Goal: Task Accomplishment & Management: Complete application form

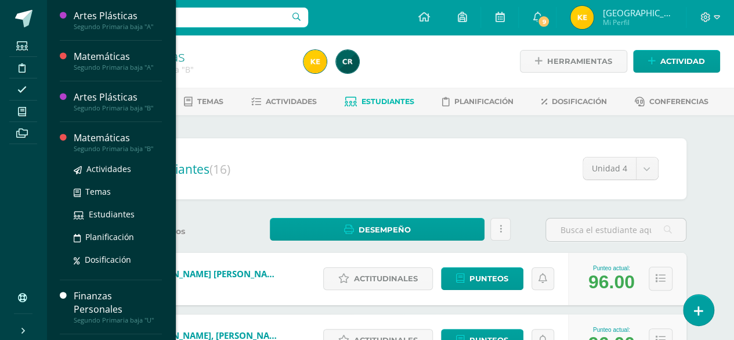
click at [111, 142] on div "Matemáticas" at bounding box center [118, 137] width 88 height 13
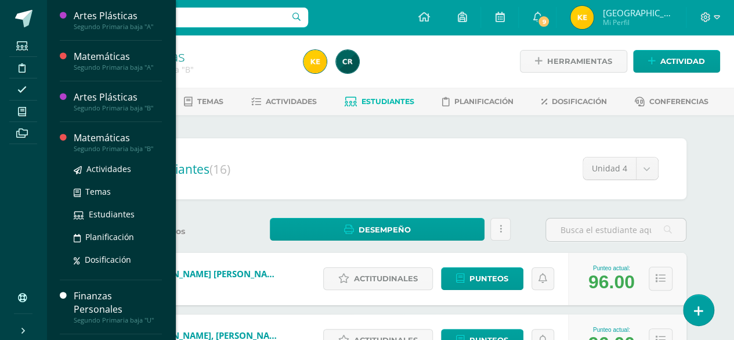
click at [111, 142] on div "Matemáticas" at bounding box center [118, 137] width 88 height 13
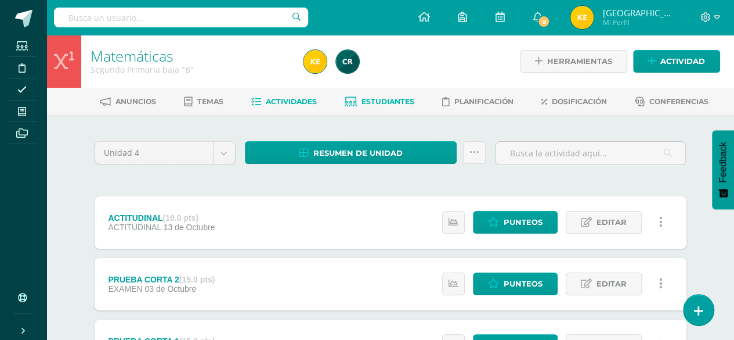
click at [366, 102] on span "Estudiantes" at bounding box center [388, 101] width 53 height 9
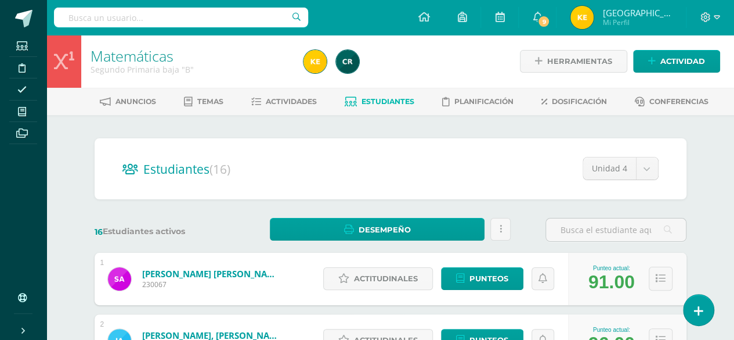
click at [379, 99] on span "Estudiantes" at bounding box center [388, 101] width 53 height 9
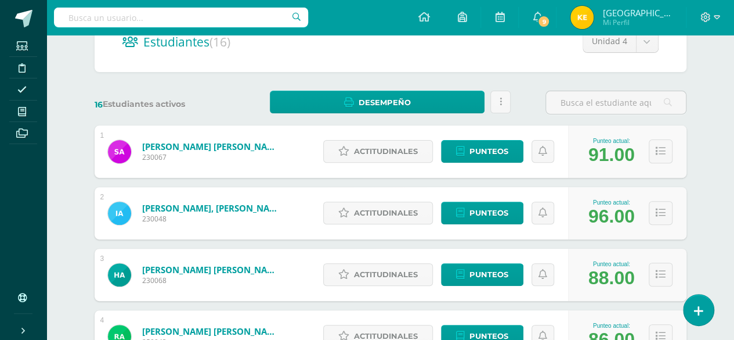
scroll to position [127, 0]
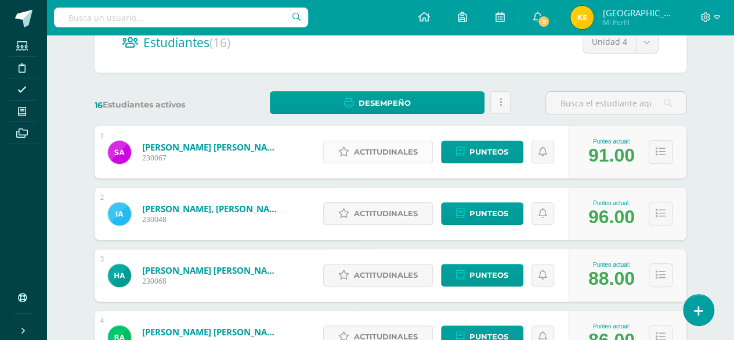
click at [365, 150] on span "Actitudinales" at bounding box center [386, 151] width 64 height 21
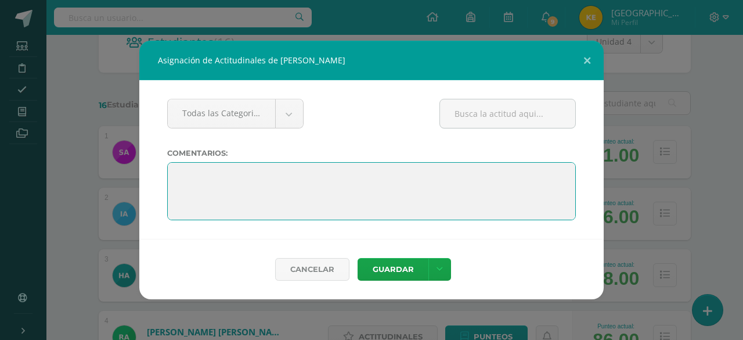
click at [190, 175] on textarea at bounding box center [371, 191] width 409 height 58
paste textarea "Lo lograste con dedicación y constancia. ¡El futuro te espera con grandes cosas!"
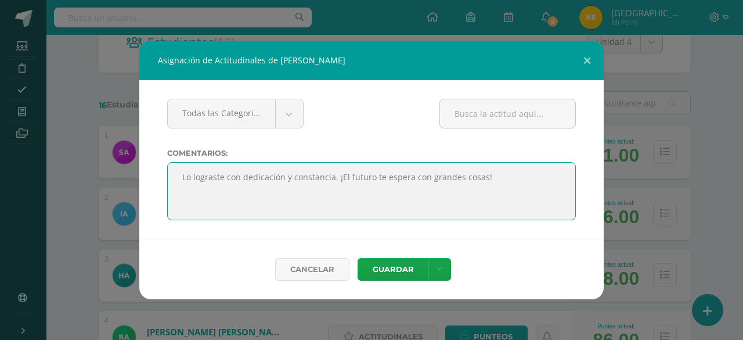
type textarea "Lo lograste con dedicación y constancia. ¡El futuro te espera con grandes cosas!"
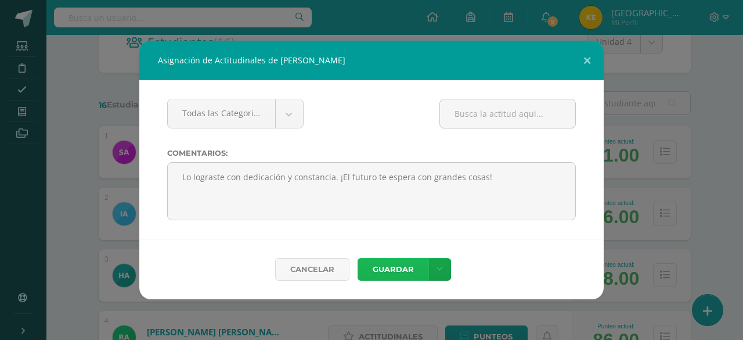
click at [395, 270] on button "Guardar" at bounding box center [393, 269] width 71 height 23
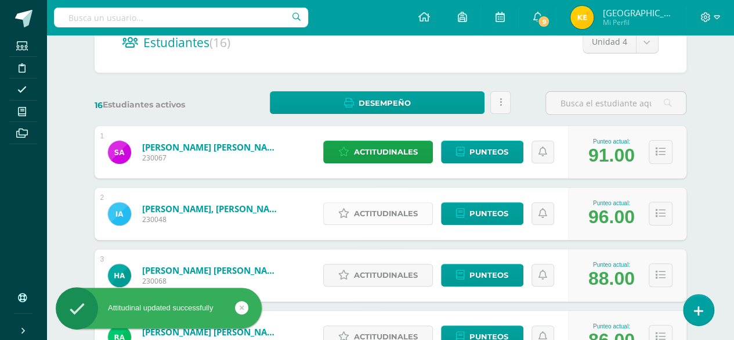
click at [394, 209] on span "Actitudinales" at bounding box center [386, 213] width 64 height 21
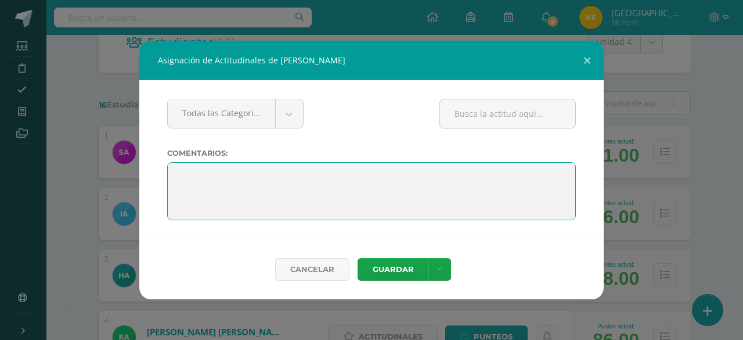
paste textarea "Lo lograste con dedicación y constancia. ¡El futuro te espera con grandes cosas!"
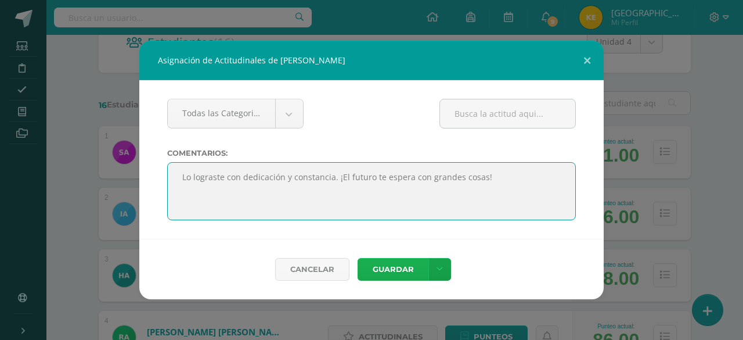
type textarea "Lo lograste con dedicación y constancia. ¡El futuro te espera con grandes cosas!"
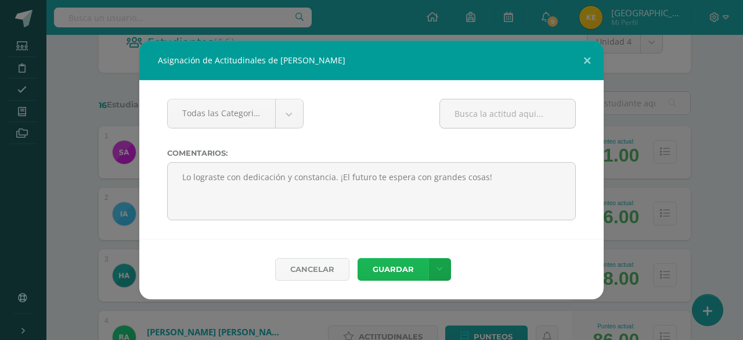
click at [389, 274] on button "Guardar" at bounding box center [393, 269] width 71 height 23
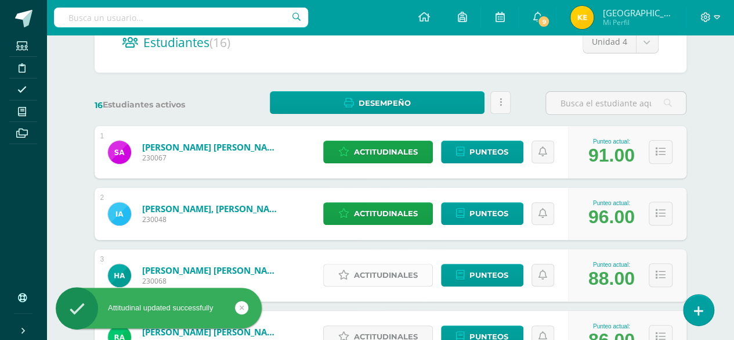
click at [385, 273] on span "Actitudinales" at bounding box center [386, 274] width 64 height 21
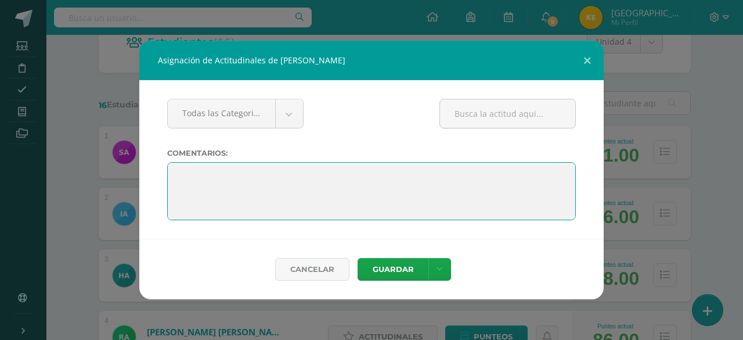
paste textarea "Lo lograste con dedicación y constancia. ¡El futuro te espera con grandes cosas!"
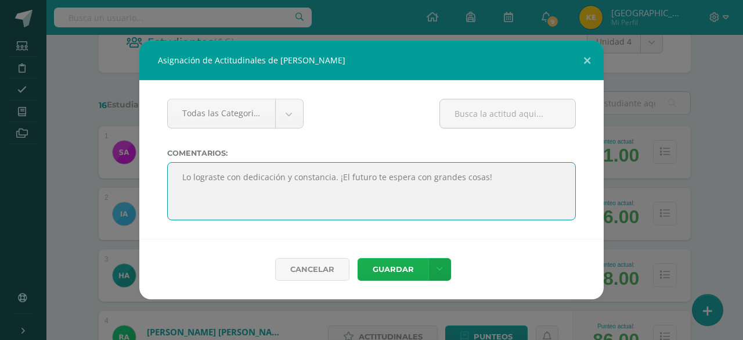
type textarea "Lo lograste con dedicación y constancia. ¡El futuro te espera con grandes cosas!"
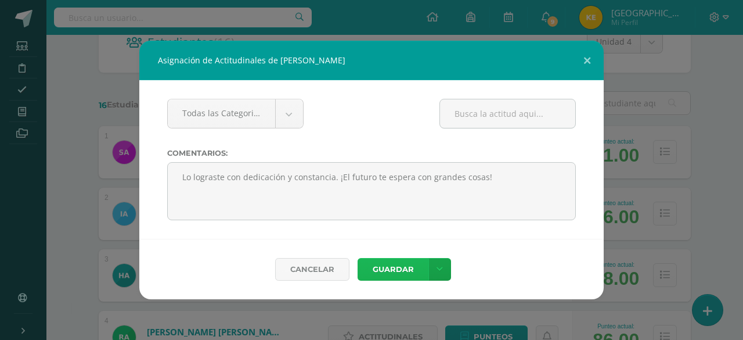
click at [407, 270] on button "Guardar" at bounding box center [393, 269] width 71 height 23
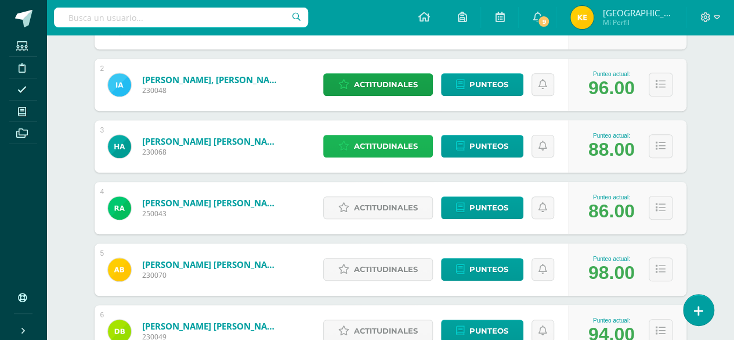
scroll to position [256, 0]
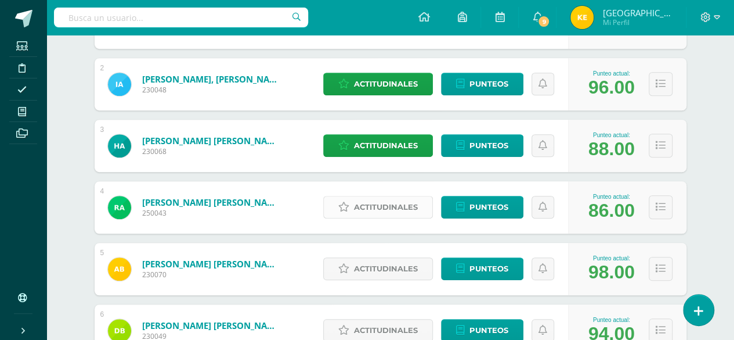
click at [384, 204] on span "Actitudinales" at bounding box center [386, 206] width 64 height 21
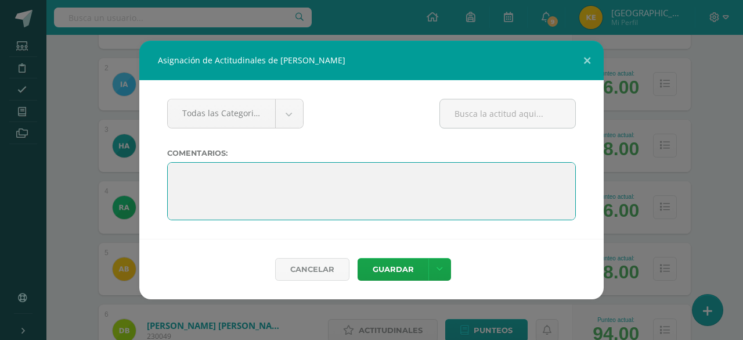
click at [183, 171] on textarea at bounding box center [371, 191] width 409 height 58
paste textarea "Lo lograste con dedicación y constancia. ¡El futuro te espera con grandes cosas!"
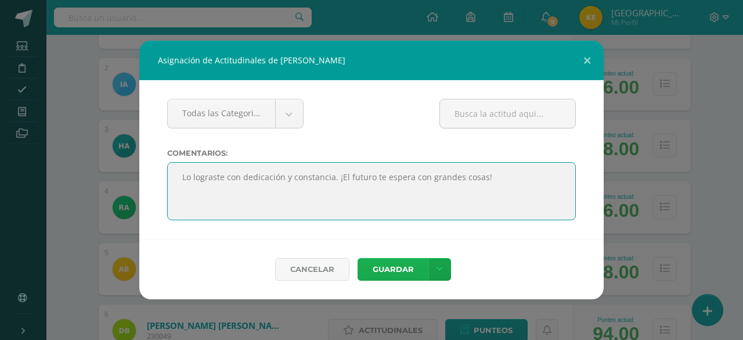
type textarea "Lo lograste con dedicación y constancia. ¡El futuro te espera con grandes cosas!"
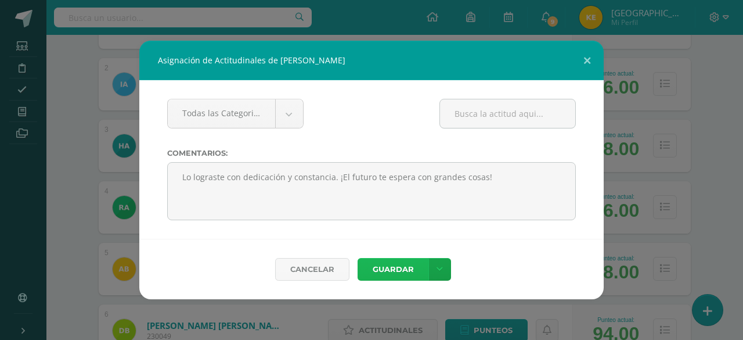
click at [395, 272] on button "Guardar" at bounding box center [393, 269] width 71 height 23
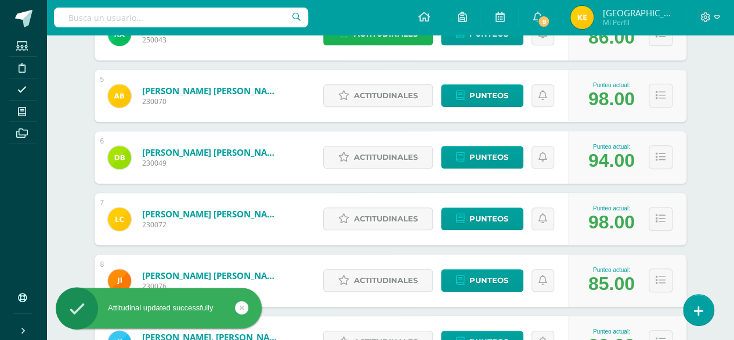
scroll to position [430, 0]
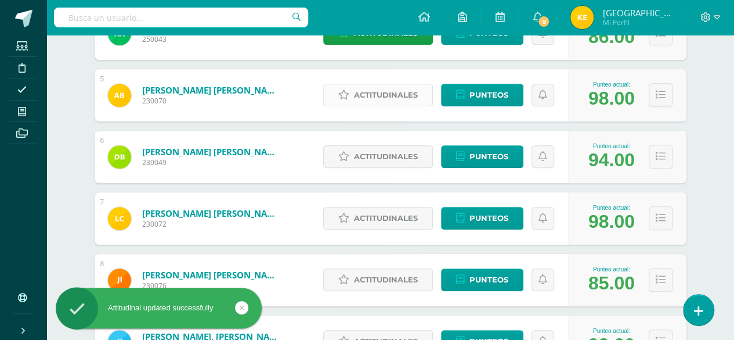
click at [376, 98] on span "Actitudinales" at bounding box center [386, 94] width 64 height 21
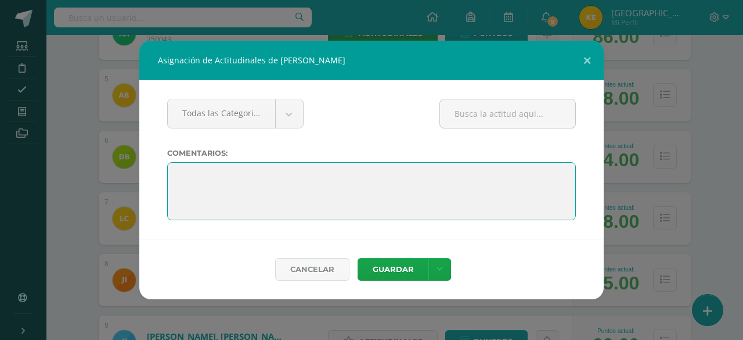
paste textarea "Lo lograste con dedicación y constancia. ¡El futuro te espera con grandes cosas!"
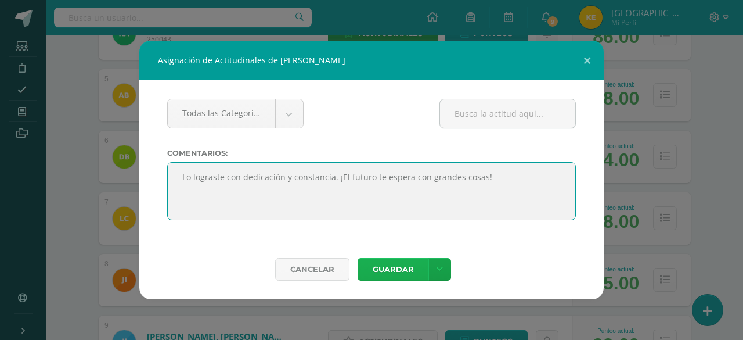
type textarea "Lo lograste con dedicación y constancia. ¡El futuro te espera con grandes cosas!"
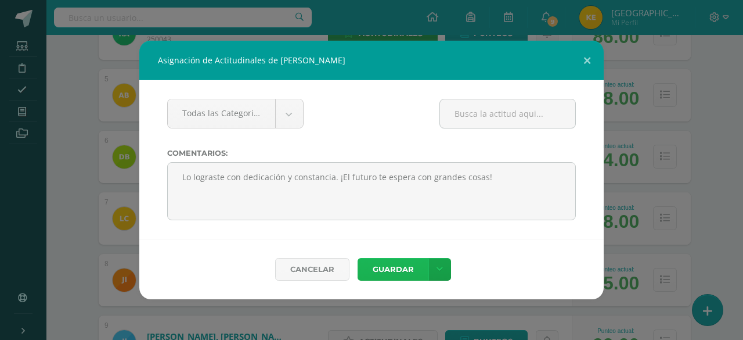
click at [394, 275] on button "Guardar" at bounding box center [393, 269] width 71 height 23
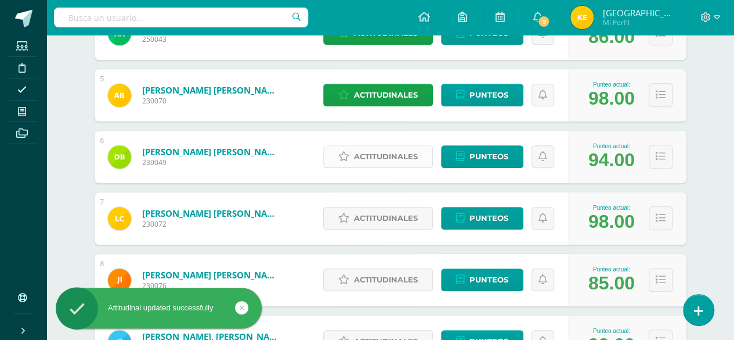
click at [406, 164] on span "Actitudinales" at bounding box center [386, 156] width 64 height 21
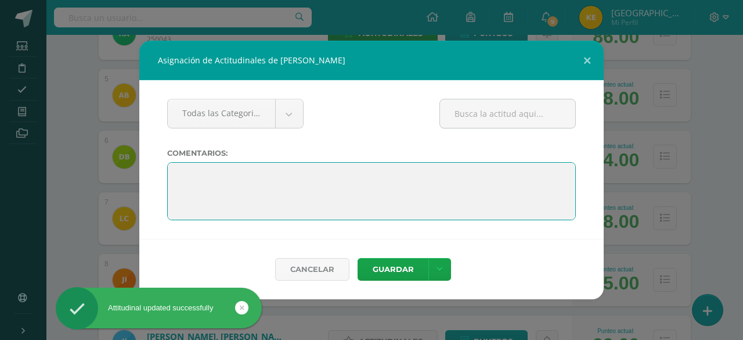
click at [171, 172] on textarea at bounding box center [371, 191] width 409 height 58
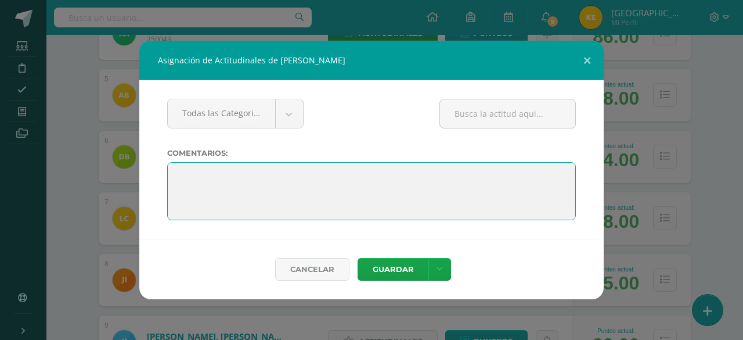
paste textarea "Lo lograste con dedicación y constancia. ¡El futuro te espera con grandes cosas!"
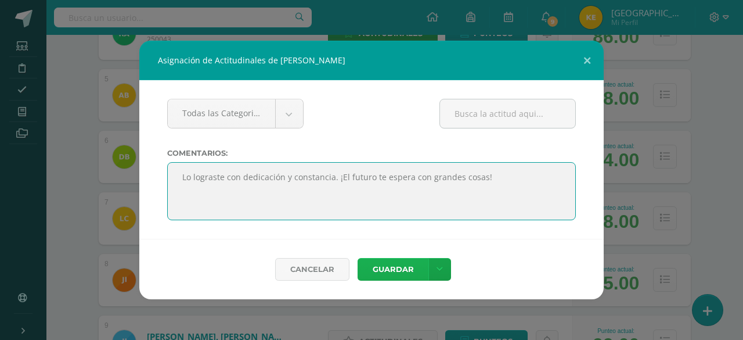
type textarea "Lo lograste con dedicación y constancia. ¡El futuro te espera con grandes cosas!"
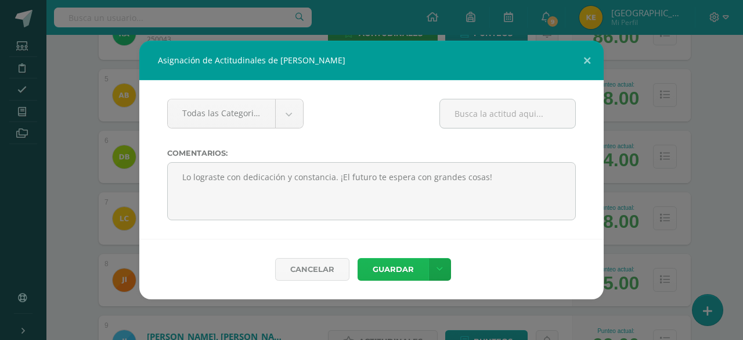
click at [402, 268] on button "Guardar" at bounding box center [393, 269] width 71 height 23
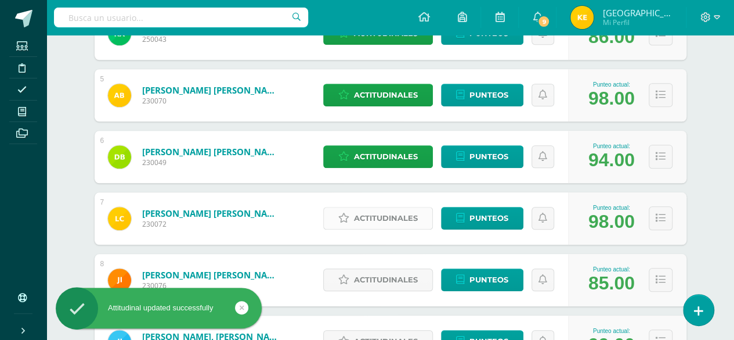
click at [393, 217] on span "Actitudinales" at bounding box center [386, 217] width 64 height 21
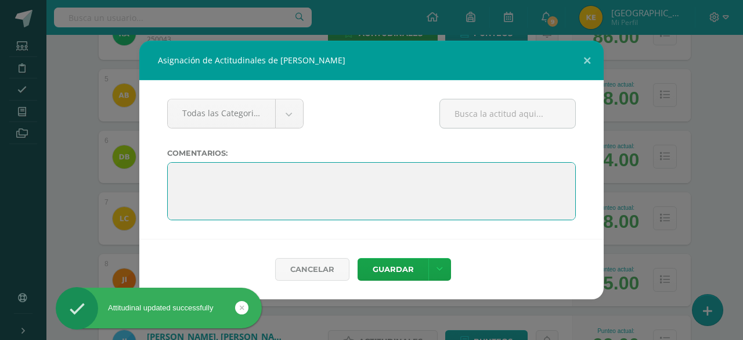
click at [182, 175] on textarea at bounding box center [371, 191] width 409 height 58
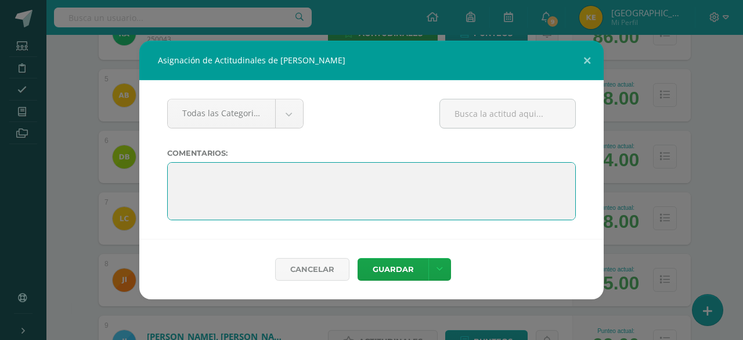
paste textarea "Lo lograste con dedicación y constancia. ¡El futuro te espera con grandes cosas!"
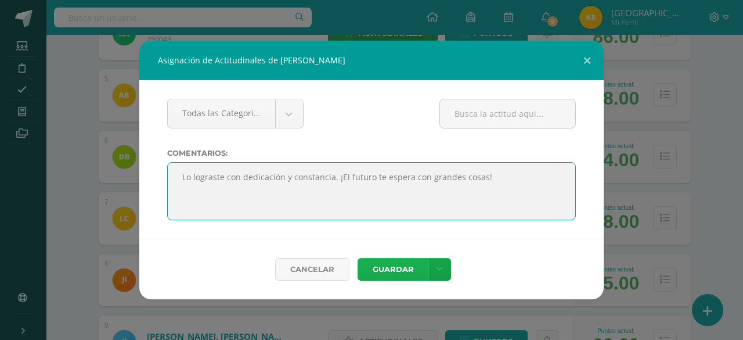
type textarea "Lo lograste con dedicación y constancia. ¡El futuro te espera con grandes cosas!"
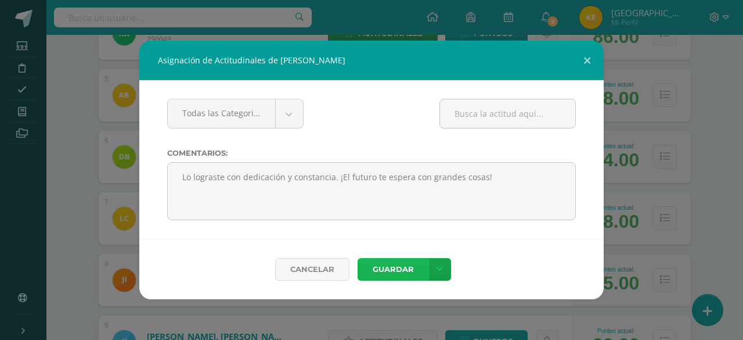
click at [387, 265] on button "Guardar" at bounding box center [393, 269] width 71 height 23
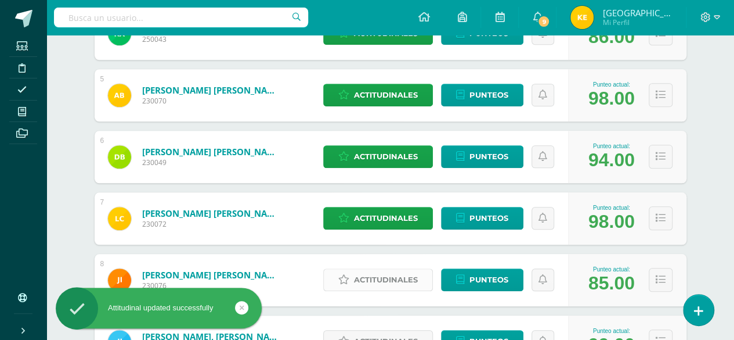
click at [379, 277] on span "Actitudinales" at bounding box center [386, 279] width 64 height 21
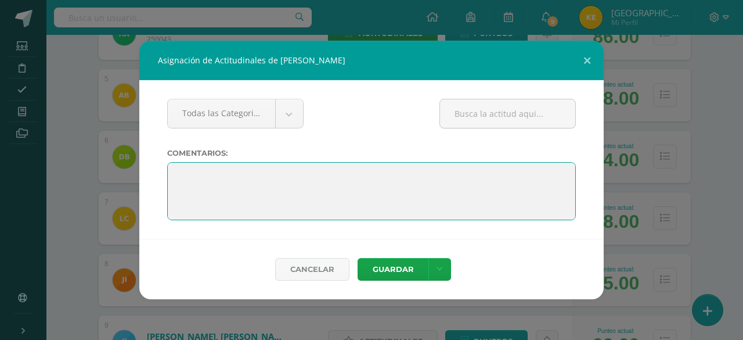
click at [185, 177] on textarea at bounding box center [371, 191] width 409 height 58
paste textarea "Lo lograste con dedicación y constancia. ¡El futuro te espera con grandes cosas!"
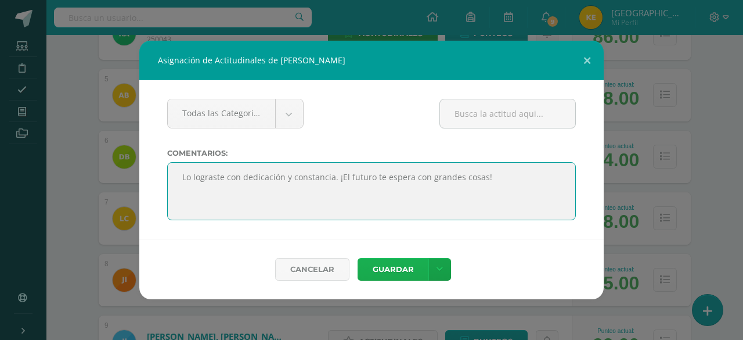
type textarea "Lo lograste con dedicación y constancia. ¡El futuro te espera con grandes cosas!"
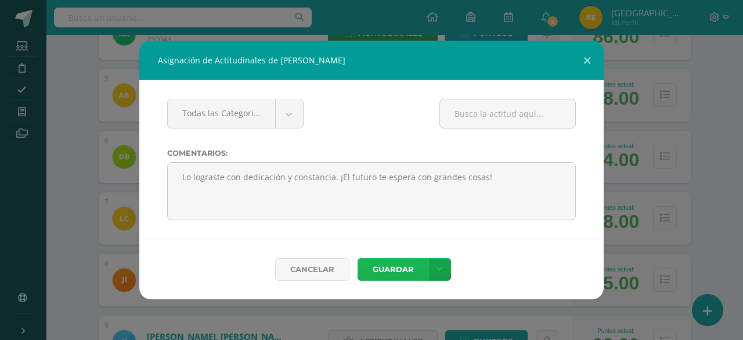
click at [403, 266] on button "Guardar" at bounding box center [393, 269] width 71 height 23
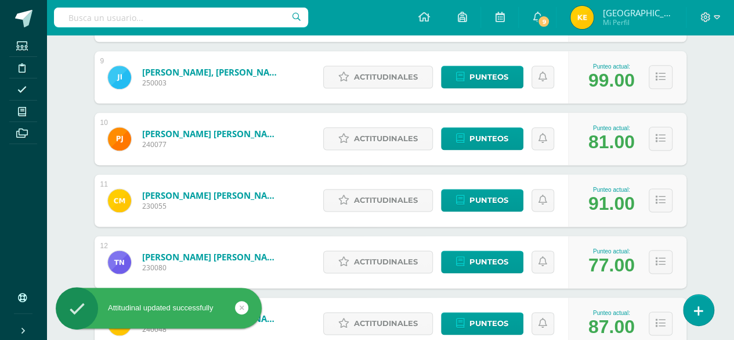
scroll to position [693, 0]
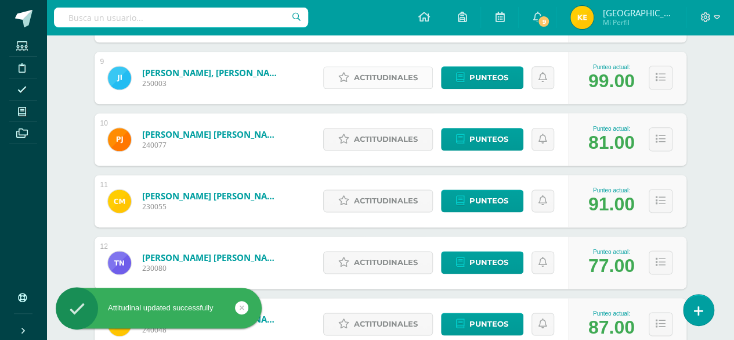
click at [377, 83] on span "Actitudinales" at bounding box center [386, 77] width 64 height 21
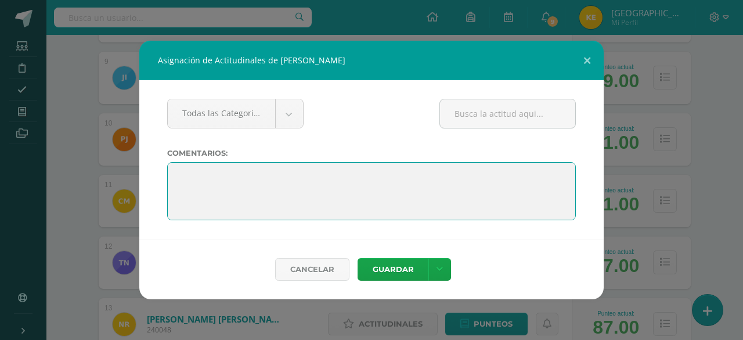
paste textarea "Lo lograste con dedicación y constancia. ¡El futuro te espera con grandes cosas!"
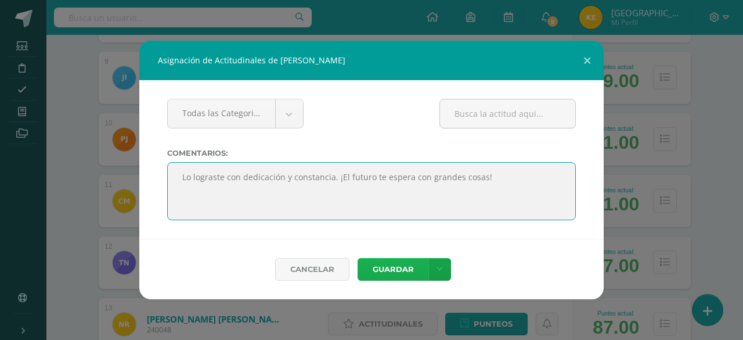
type textarea "Lo lograste con dedicación y constancia. ¡El futuro te espera con grandes cosas!"
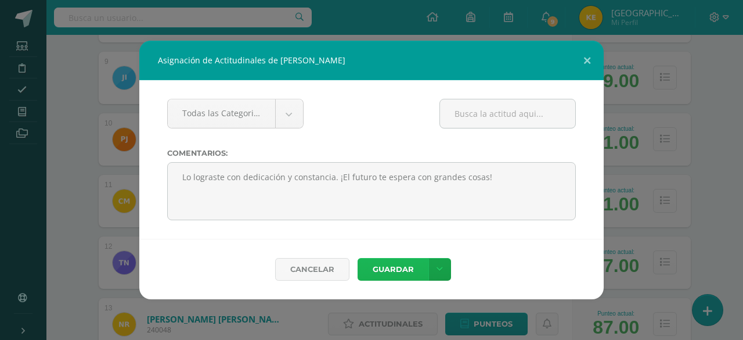
click at [374, 271] on button "Guardar" at bounding box center [393, 269] width 71 height 23
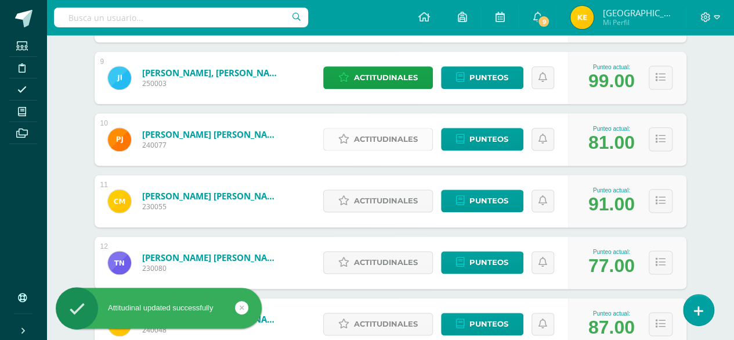
click at [354, 145] on link "Actitudinales" at bounding box center [378, 139] width 110 height 23
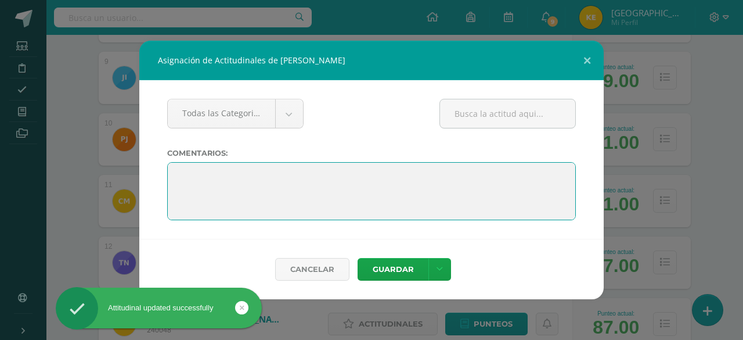
click at [172, 178] on textarea at bounding box center [371, 191] width 409 height 58
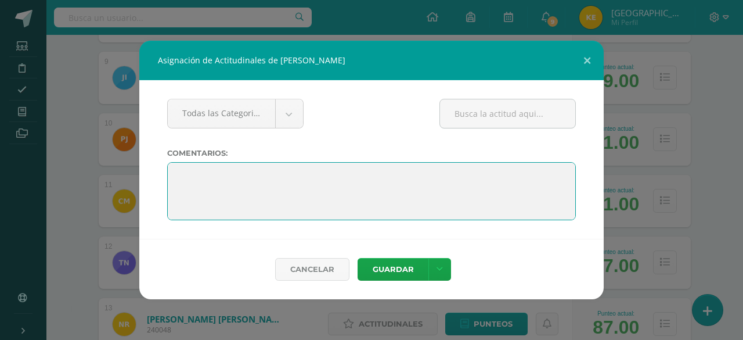
paste textarea "Lo lograste con dedicación y constancia. ¡El futuro te espera con grandes cosas!"
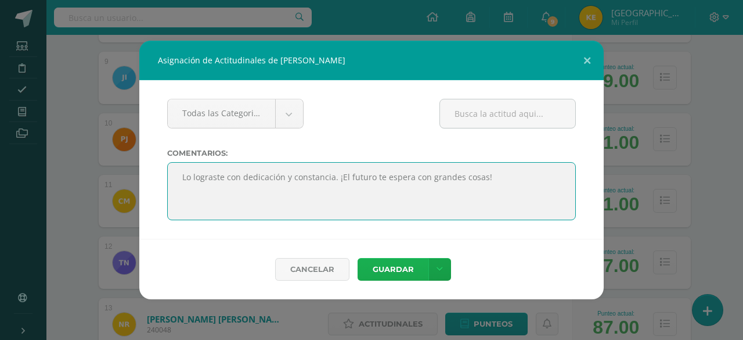
type textarea "Lo lograste con dedicación y constancia. ¡El futuro te espera con grandes cosas!"
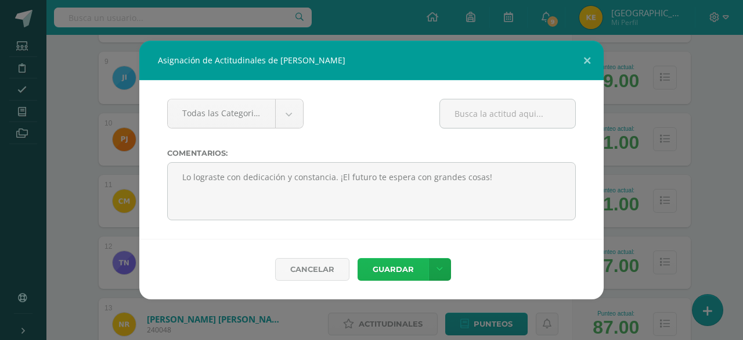
click at [403, 269] on button "Guardar" at bounding box center [393, 269] width 71 height 23
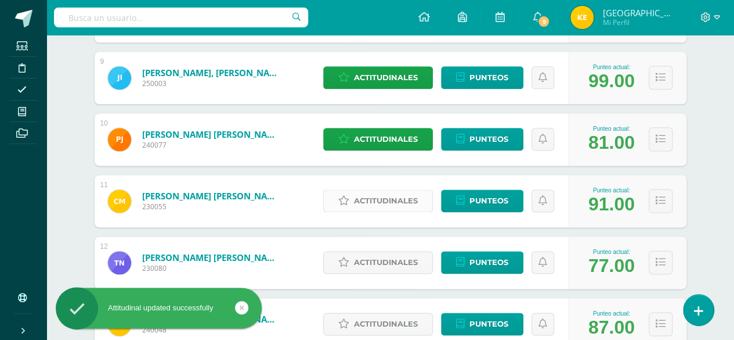
click at [382, 203] on span "Actitudinales" at bounding box center [386, 200] width 64 height 21
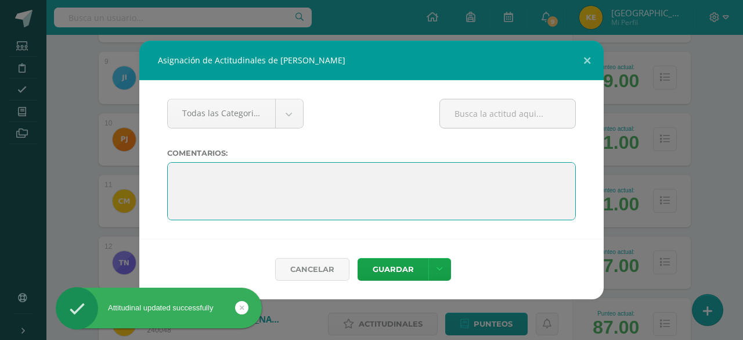
click at [189, 172] on textarea at bounding box center [371, 191] width 409 height 58
paste textarea "Lo lograste con dedicación y constancia. ¡El futuro te espera con grandes cosas!"
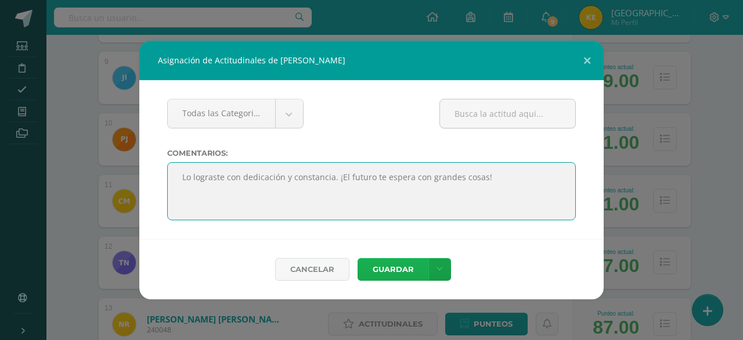
type textarea "Lo lograste con dedicación y constancia. ¡El futuro te espera con grandes cosas!"
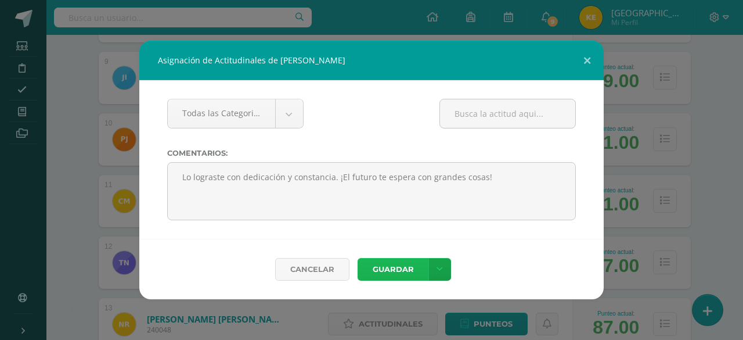
click at [403, 269] on button "Guardar" at bounding box center [393, 269] width 71 height 23
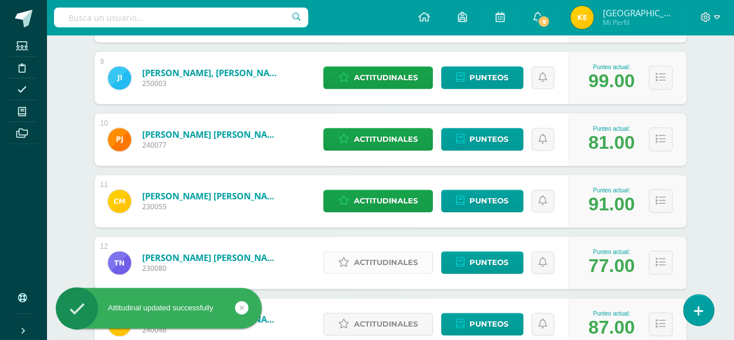
click at [381, 257] on span "Actitudinales" at bounding box center [386, 261] width 64 height 21
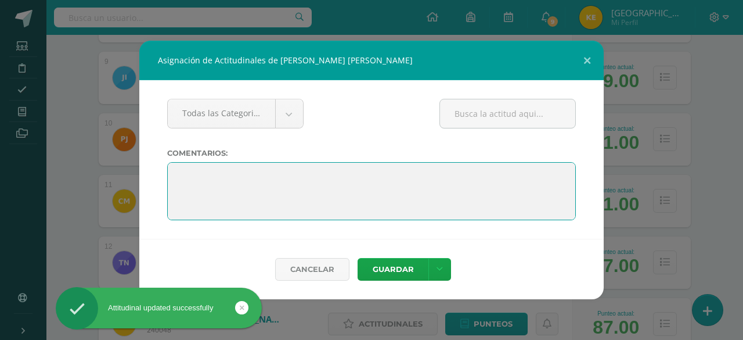
click at [175, 177] on textarea at bounding box center [371, 191] width 409 height 58
paste textarea "Lo lograste con dedicación y constancia. ¡El futuro te espera con grandes cosas!"
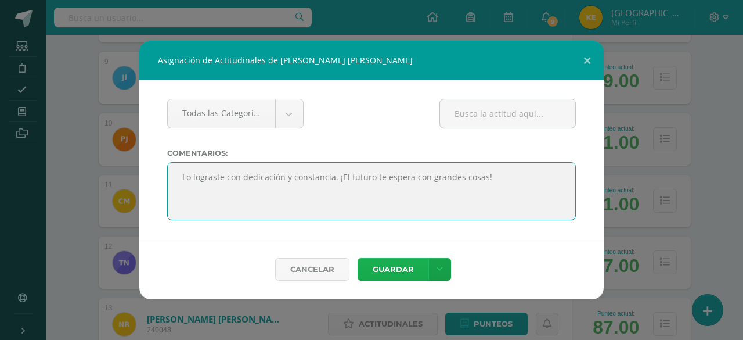
type textarea "Lo lograste con dedicación y constancia. ¡El futuro te espera con grandes cosas!"
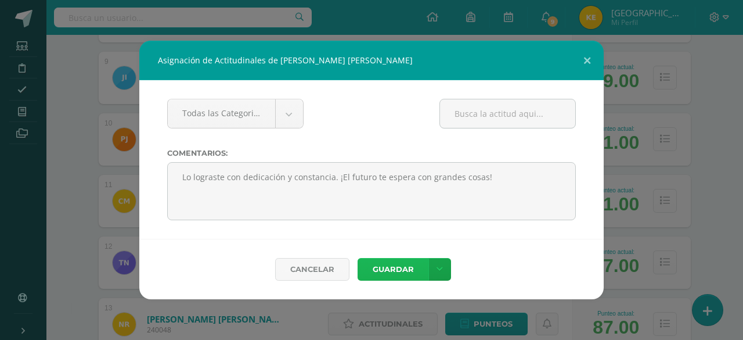
click at [382, 260] on button "Guardar" at bounding box center [393, 269] width 71 height 23
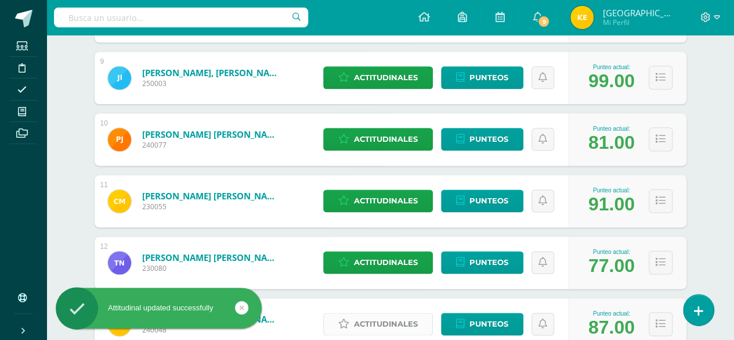
click at [383, 319] on span "Actitudinales" at bounding box center [386, 323] width 64 height 21
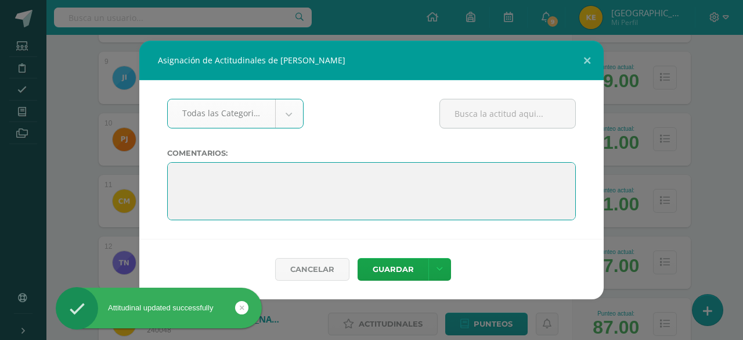
click at [207, 184] on textarea at bounding box center [371, 191] width 409 height 58
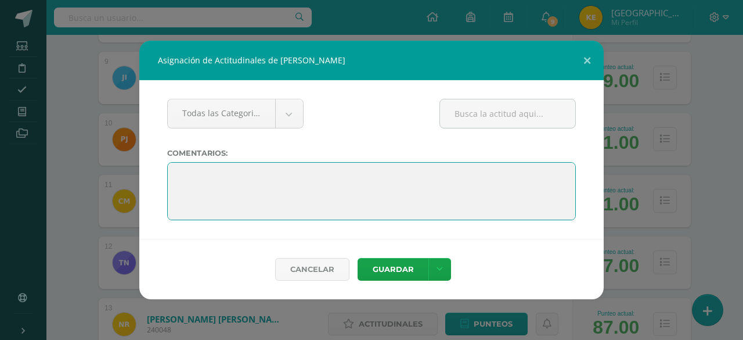
paste textarea "Lo lograste con dedicación y constancia. ¡El futuro te espera con grandes cosas!"
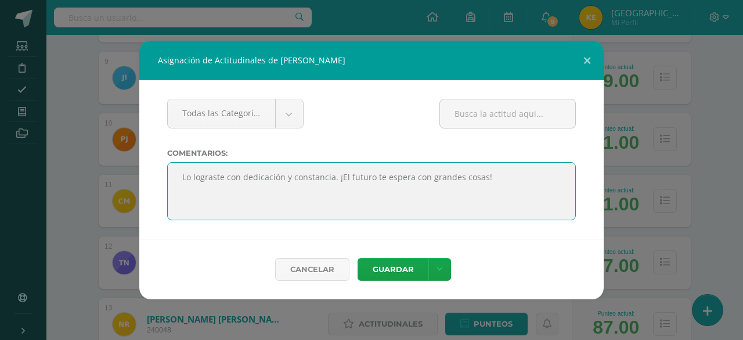
click at [206, 188] on textarea at bounding box center [371, 191] width 409 height 58
type textarea "Lo lograste con dedicación y constancia. ¡El futuro te espera con grandes cosas!"
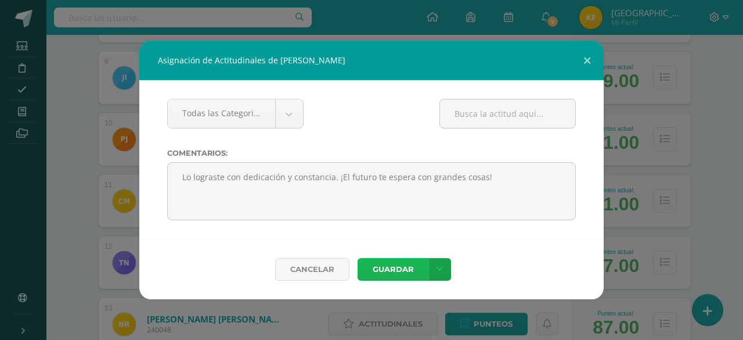
click at [394, 271] on button "Guardar" at bounding box center [393, 269] width 71 height 23
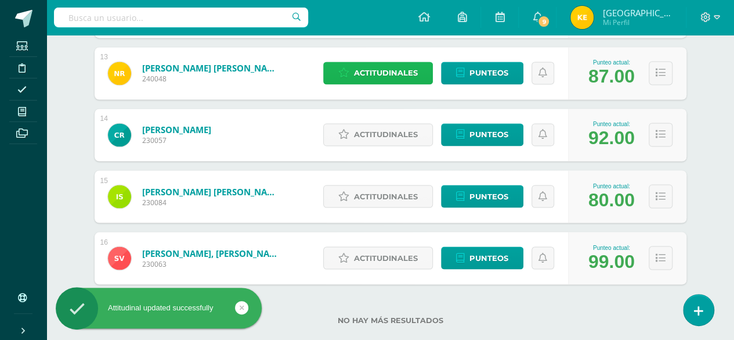
scroll to position [964, 0]
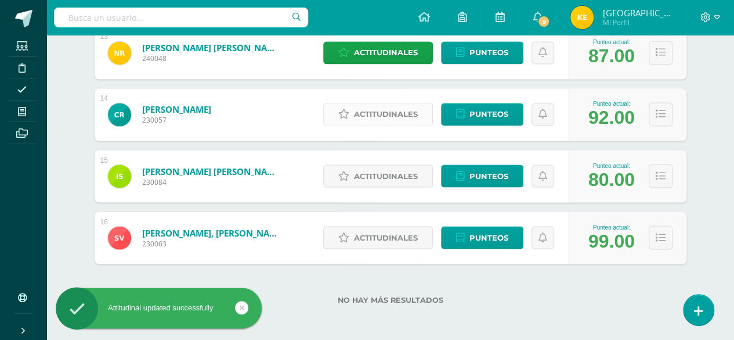
click at [390, 110] on span "Actitudinales" at bounding box center [386, 113] width 64 height 21
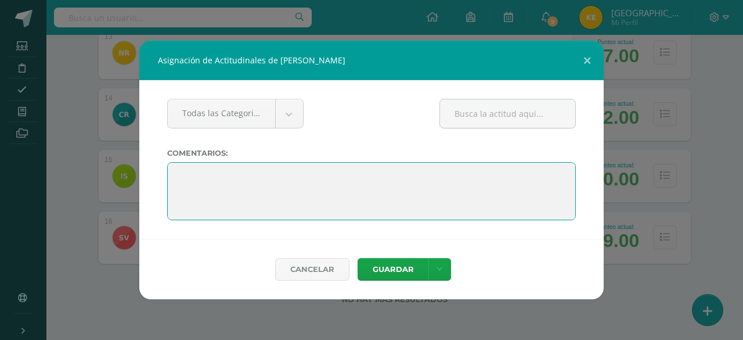
click at [179, 168] on textarea at bounding box center [371, 191] width 409 height 58
paste textarea "Lo lograste con dedicación y constancia. ¡El futuro te espera con grandes cosas!"
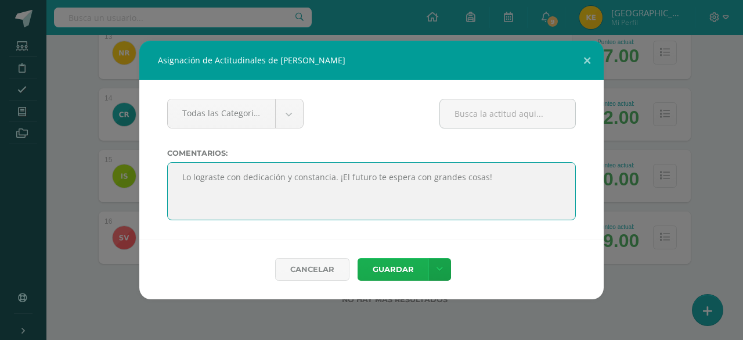
type textarea "Lo lograste con dedicación y constancia. ¡El futuro te espera con grandes cosas!"
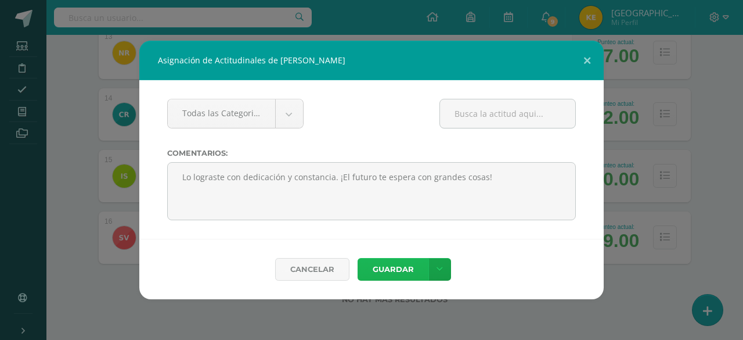
click at [385, 271] on button "Guardar" at bounding box center [393, 269] width 71 height 23
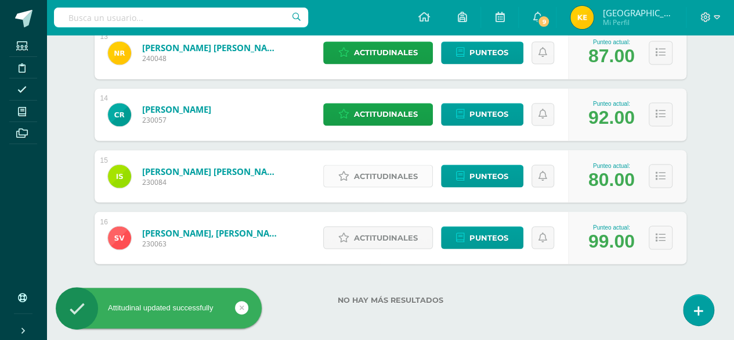
click at [356, 179] on span "Actitudinales" at bounding box center [386, 175] width 64 height 21
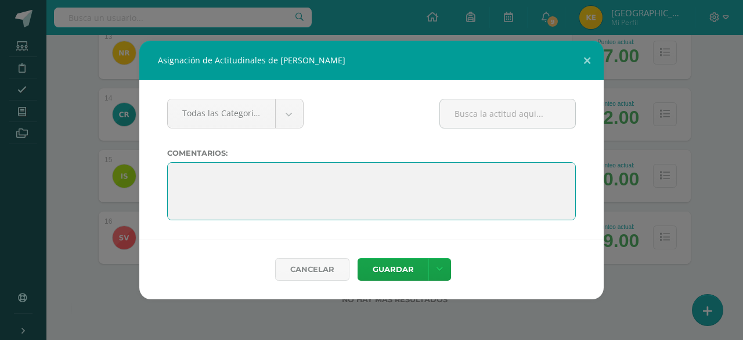
click at [174, 171] on textarea at bounding box center [371, 191] width 409 height 58
paste textarea "Lo lograste con dedicación y constancia. ¡El futuro te espera con grandes cosas!"
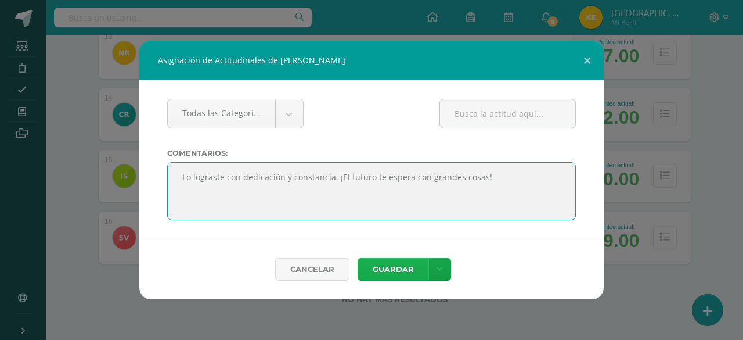
type textarea "Lo lograste con dedicación y constancia. ¡El futuro te espera con grandes cosas!"
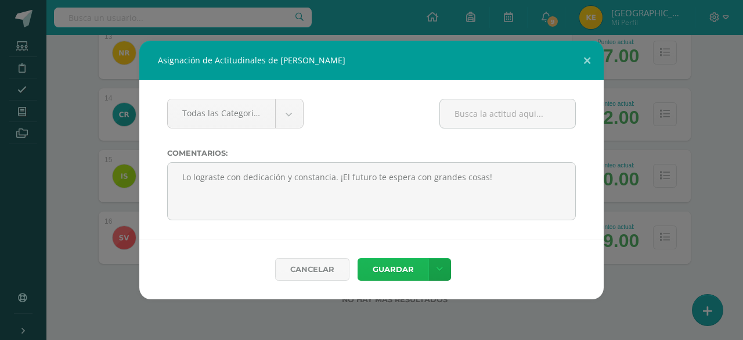
click at [383, 275] on button "Guardar" at bounding box center [393, 269] width 71 height 23
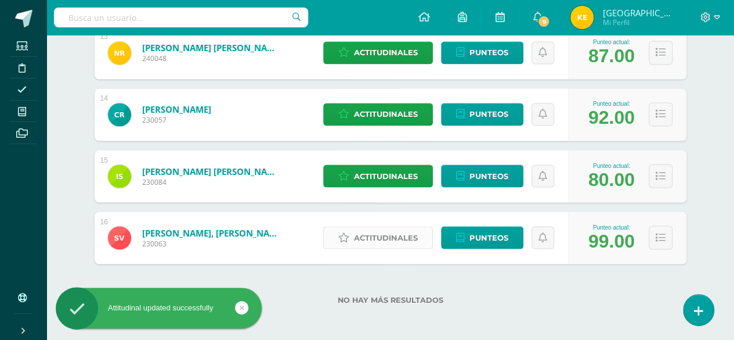
click at [401, 236] on span "Actitudinales" at bounding box center [386, 236] width 64 height 21
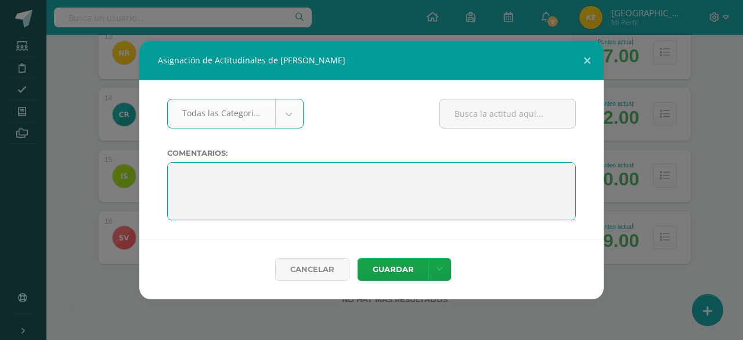
click at [182, 168] on textarea at bounding box center [371, 191] width 409 height 58
paste textarea "Lo lograste con dedicación y constancia. ¡El futuro te espera con grandes cosas!"
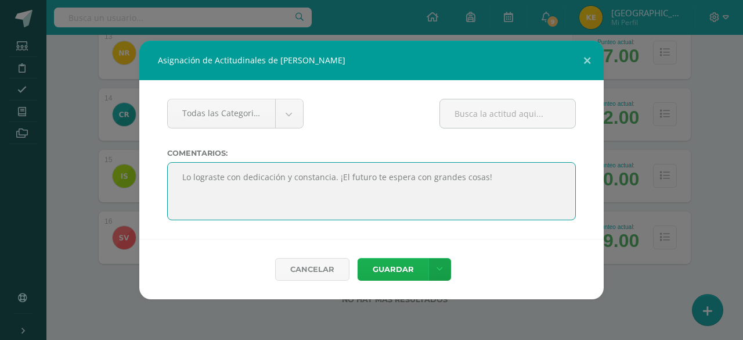
type textarea "Lo lograste con dedicación y constancia. ¡El futuro te espera con grandes cosas!"
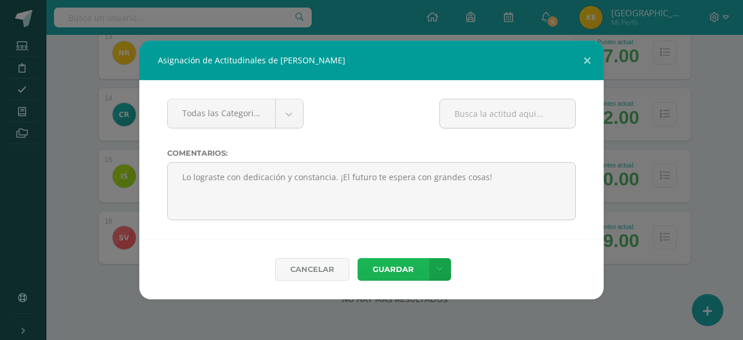
click at [387, 273] on button "Guardar" at bounding box center [393, 269] width 71 height 23
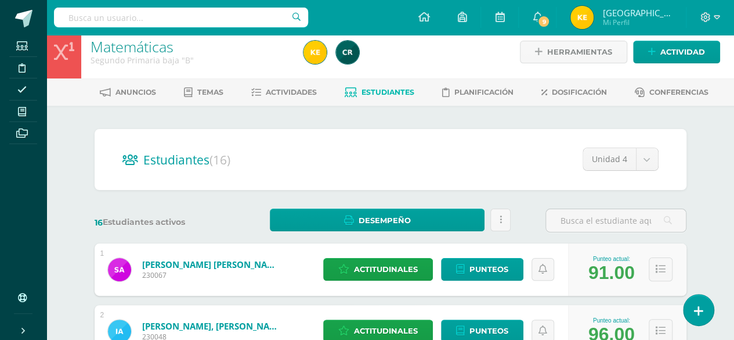
scroll to position [0, 0]
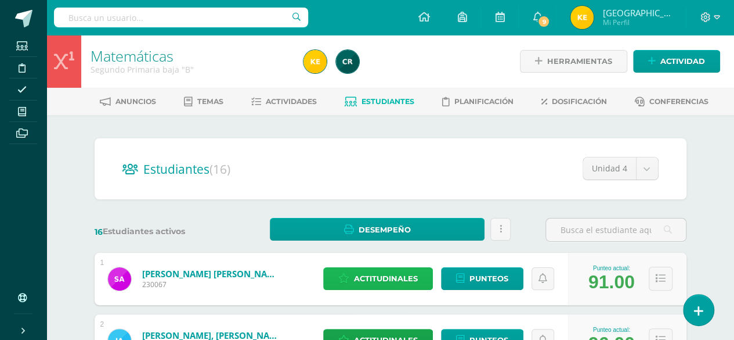
click at [387, 273] on span "Actitudinales" at bounding box center [386, 278] width 64 height 21
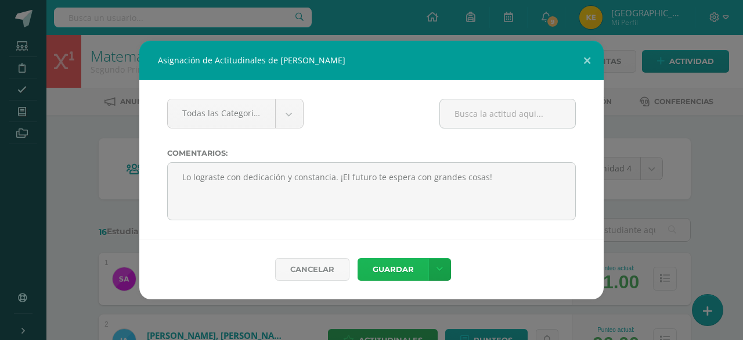
click at [387, 273] on button "Guardar" at bounding box center [393, 269] width 71 height 23
